Goal: Information Seeking & Learning: Learn about a topic

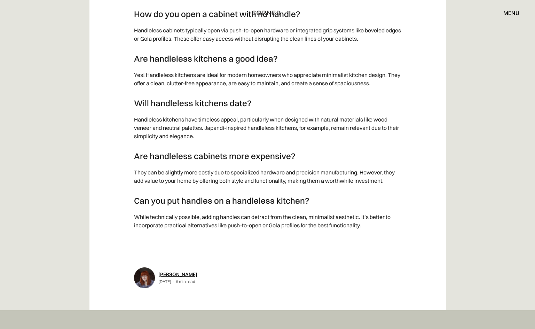
scroll to position [7204, 0]
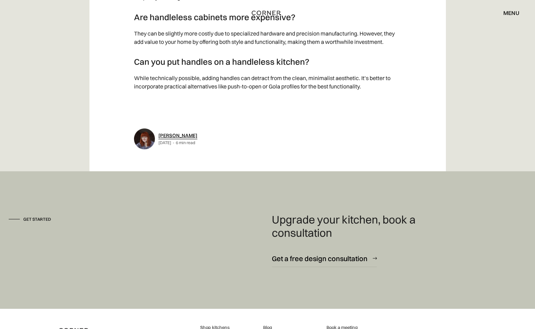
drag, startPoint x: 277, startPoint y: 254, endPoint x: 380, endPoint y: 1, distance: 272.4
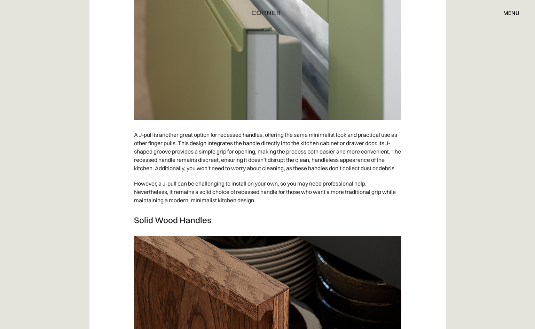
scroll to position [1871, 0]
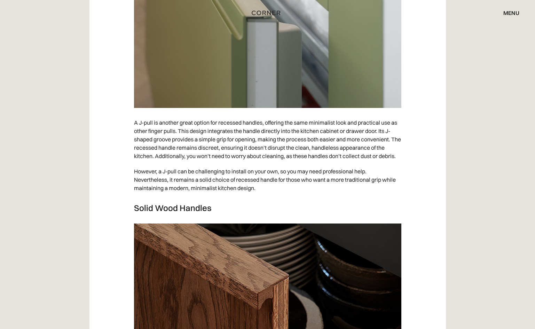
drag, startPoint x: 241, startPoint y: 137, endPoint x: 241, endPoint y: 142, distance: 5.6
click at [241, 138] on p "A J-pull is another great option for recessed handles, offering the same minima…" at bounding box center [267, 139] width 267 height 49
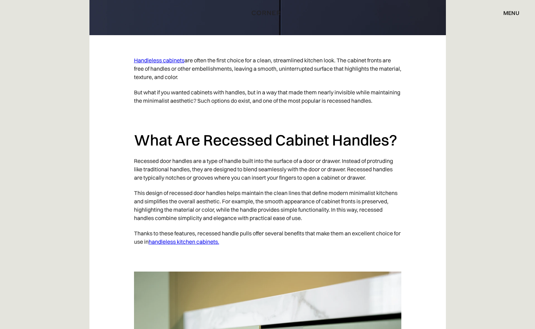
scroll to position [0, 0]
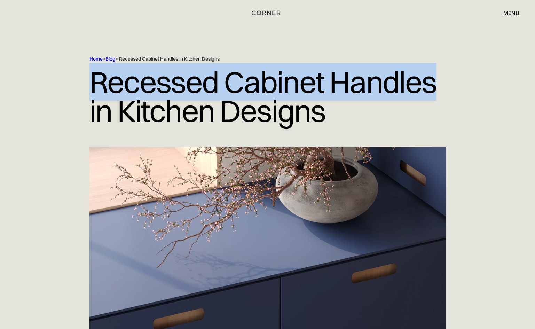
drag, startPoint x: 92, startPoint y: 89, endPoint x: 437, endPoint y: 83, distance: 345.6
click at [437, 83] on h1 "Recessed Cabinet Handles in Kitchen Designs" at bounding box center [268, 96] width 357 height 68
copy h1 "Recessed Cabinet Handles"
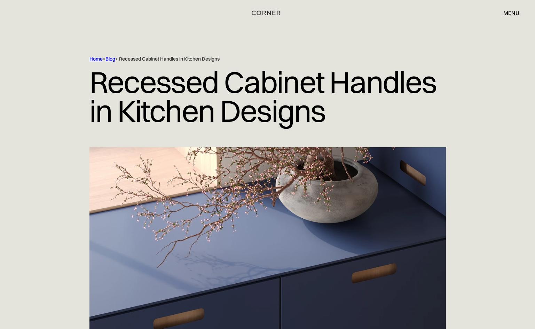
click at [168, 124] on h1 "Recessed Cabinet Handles in Kitchen Designs" at bounding box center [268, 96] width 357 height 68
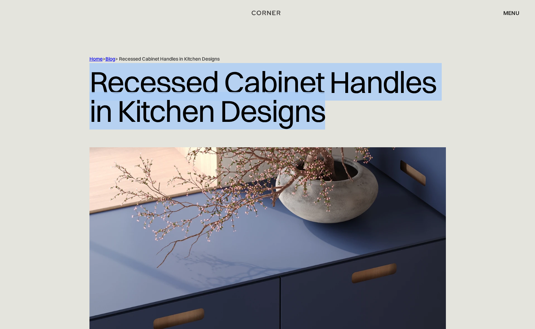
drag, startPoint x: 297, startPoint y: 114, endPoint x: 88, endPoint y: 85, distance: 210.6
click at [88, 85] on div "Home > Blog > Recessed Cabinet Handles in Kitchen Designs Recessed Cabinet Hand…" at bounding box center [268, 102] width 446 height 92
copy h1 "Recessed Cabinet Handles in Kitchen Designs"
